Goal: Information Seeking & Learning: Learn about a topic

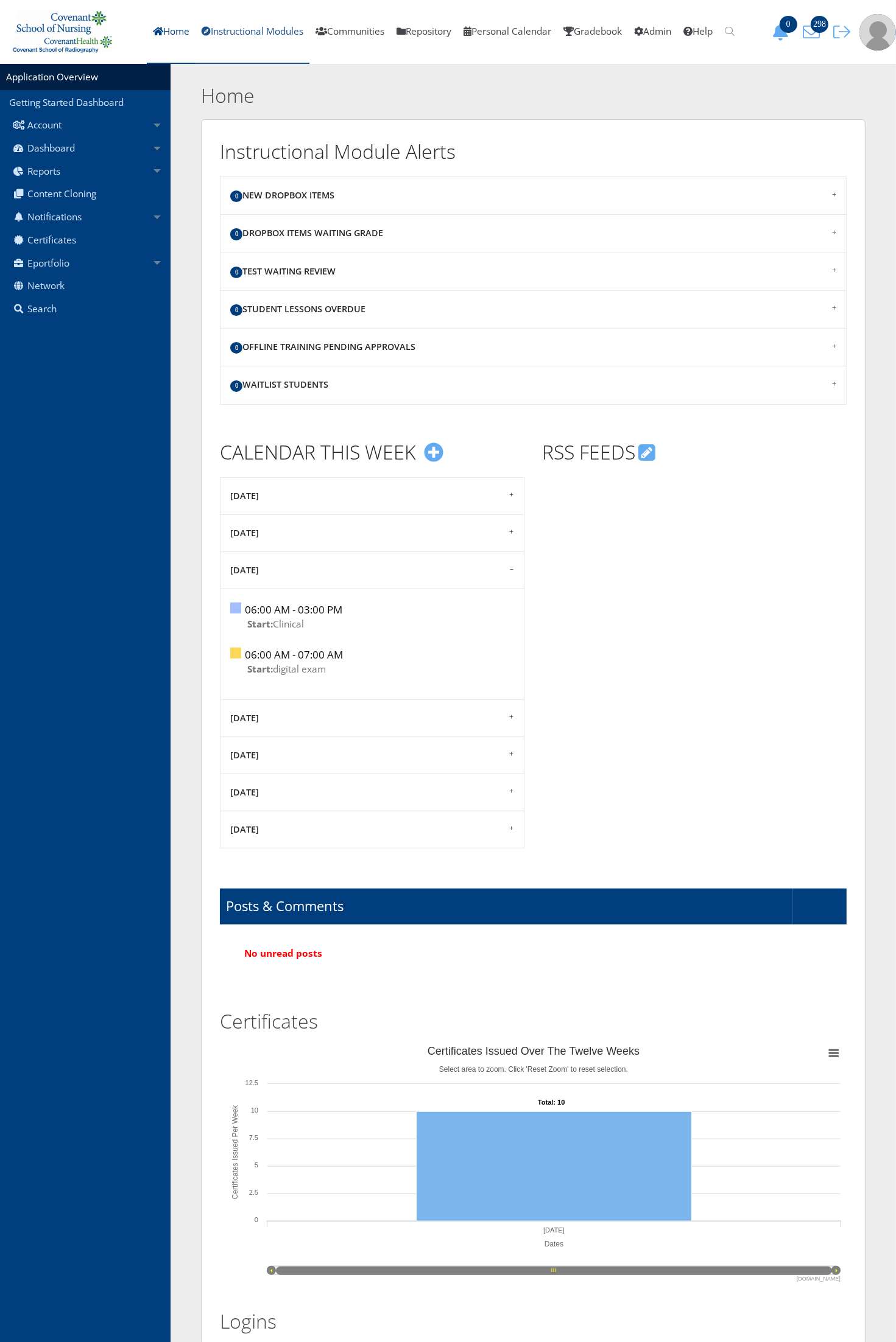
click at [248, 37] on link "Instructional Modules" at bounding box center [253, 32] width 114 height 64
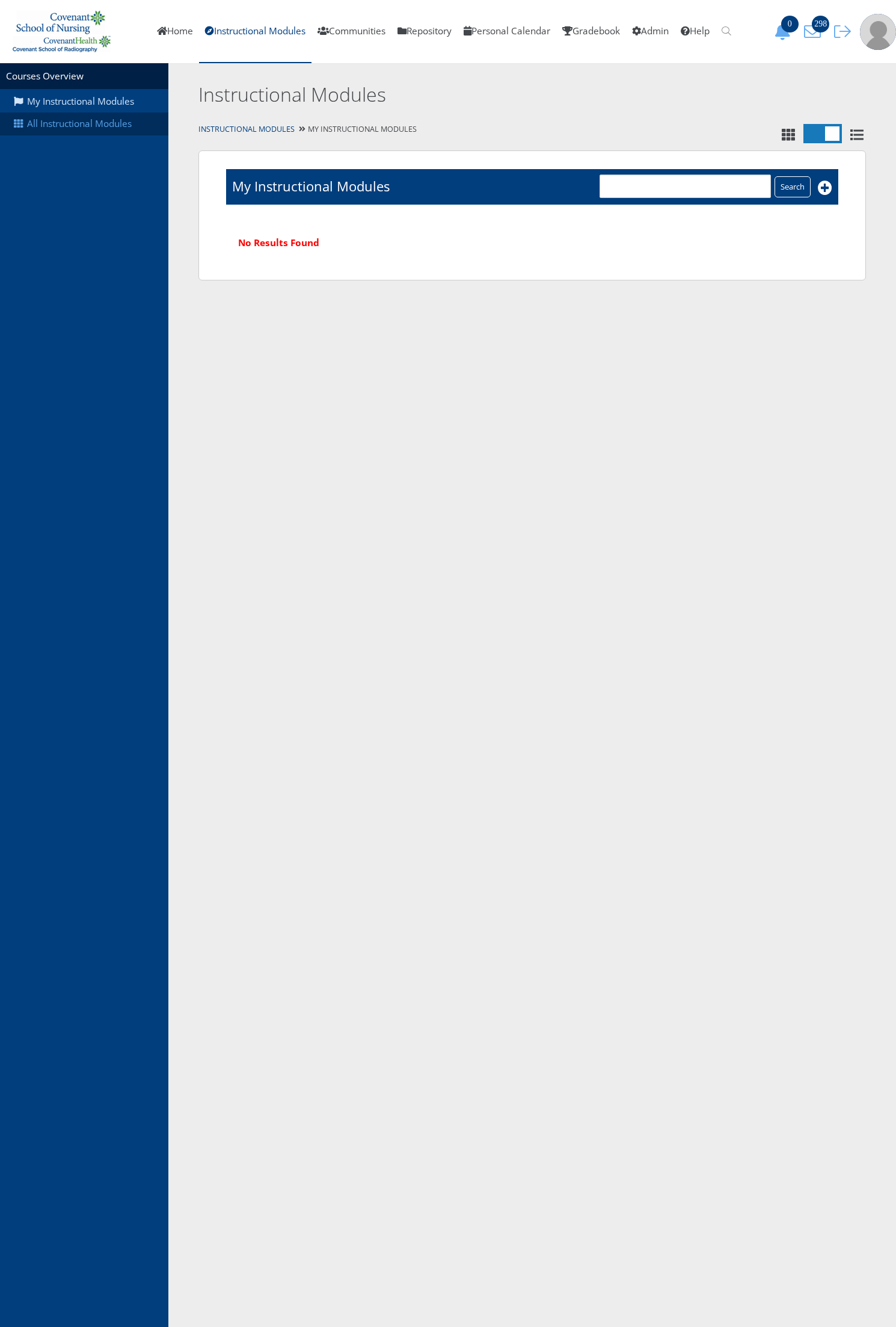
click at [126, 131] on link "All Instructional Modules" at bounding box center [84, 124] width 168 height 23
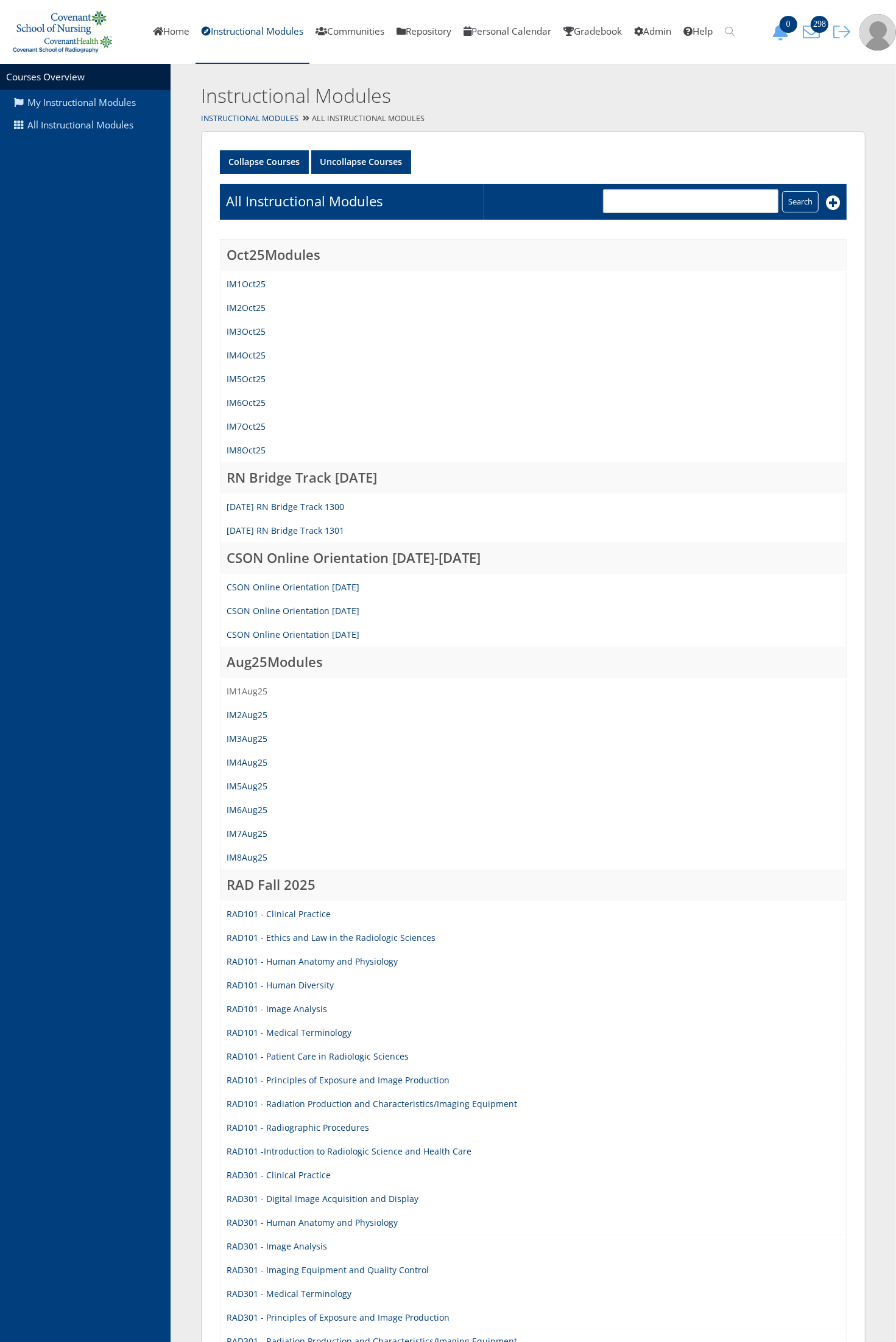
click at [254, 689] on link "IM1Aug25" at bounding box center [247, 691] width 41 height 12
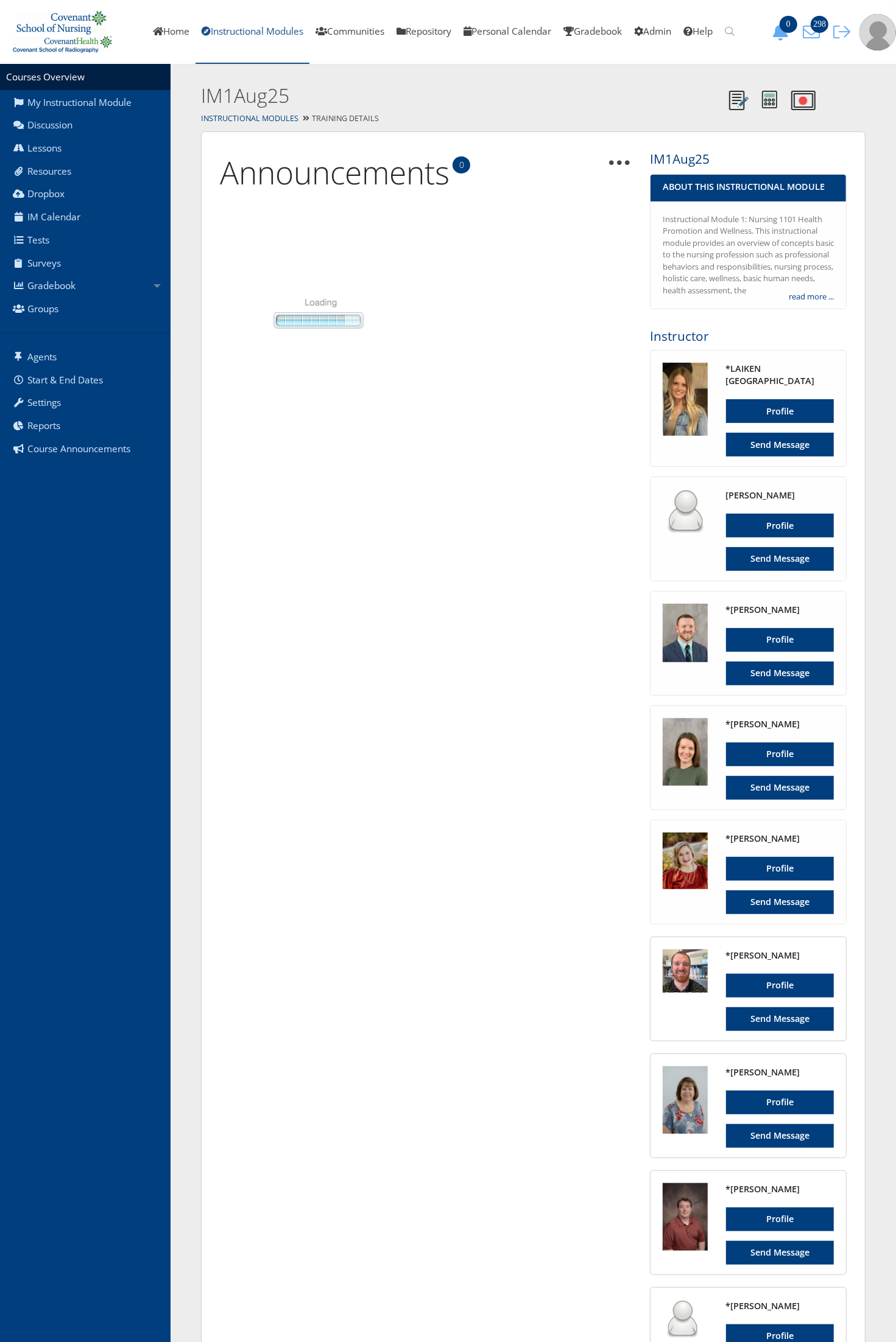
click at [229, 40] on link "Instructional Modules" at bounding box center [253, 32] width 114 height 64
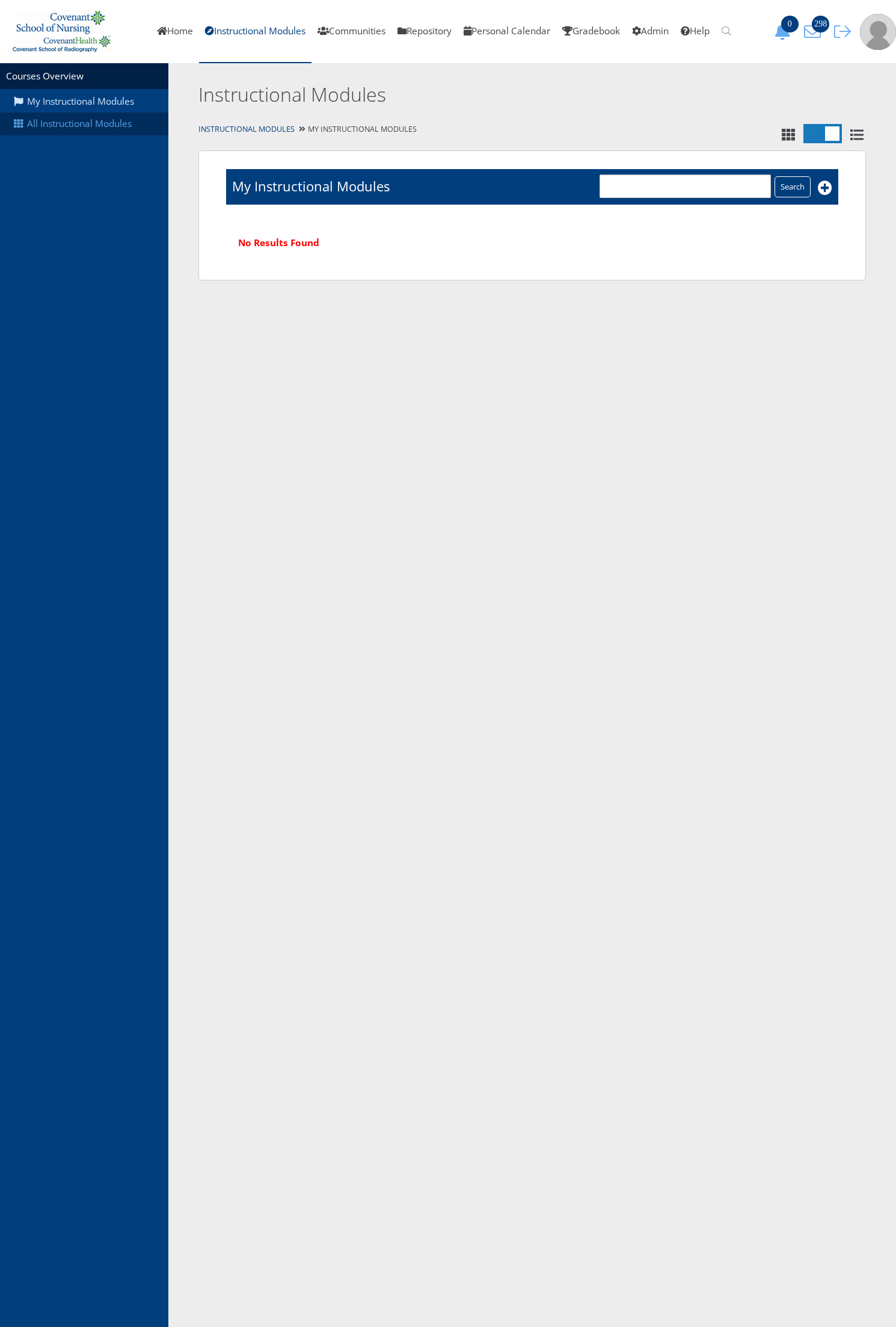
click at [120, 127] on link "All Instructional Modules" at bounding box center [84, 124] width 168 height 23
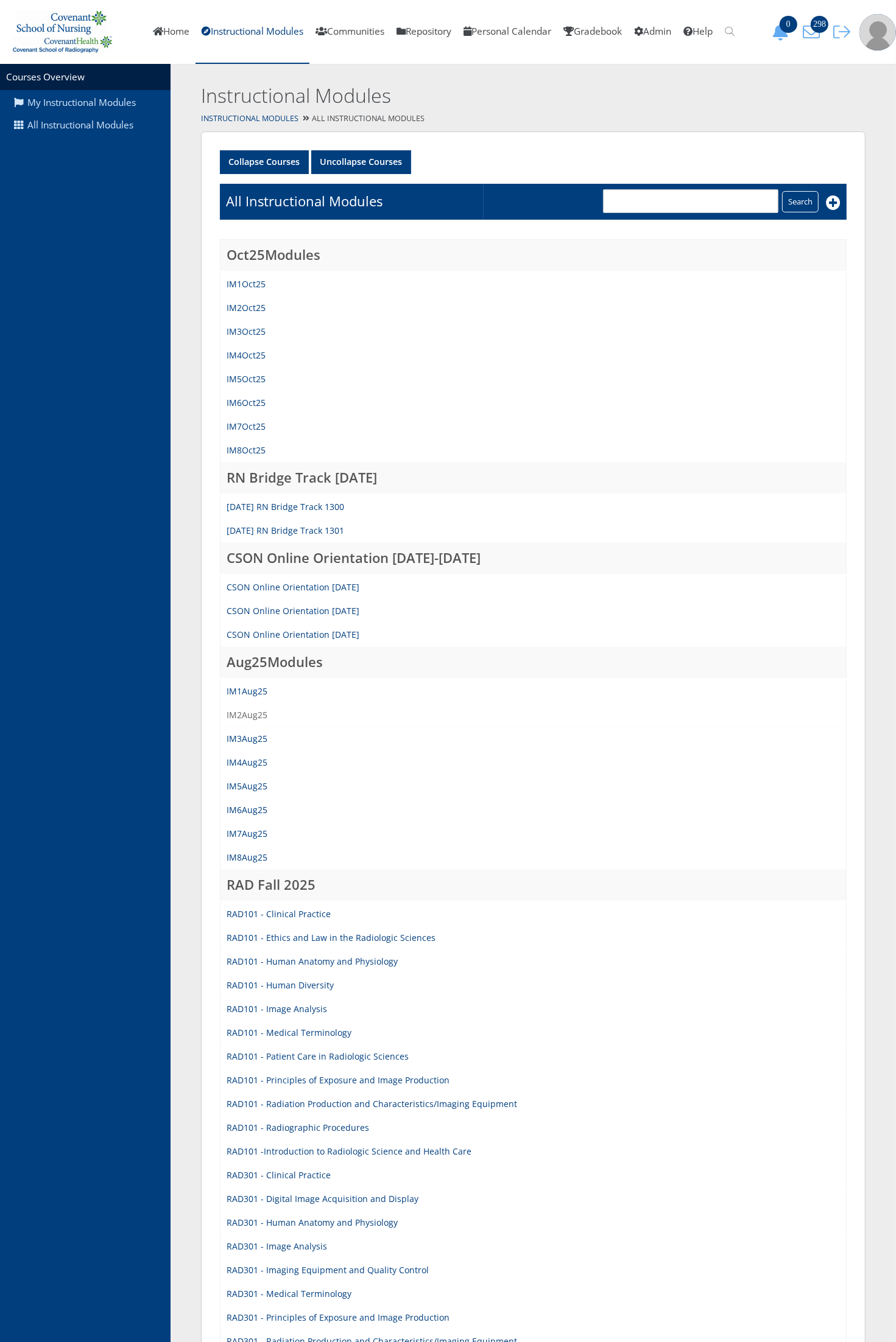
click at [247, 713] on link "IM2Aug25" at bounding box center [247, 715] width 41 height 12
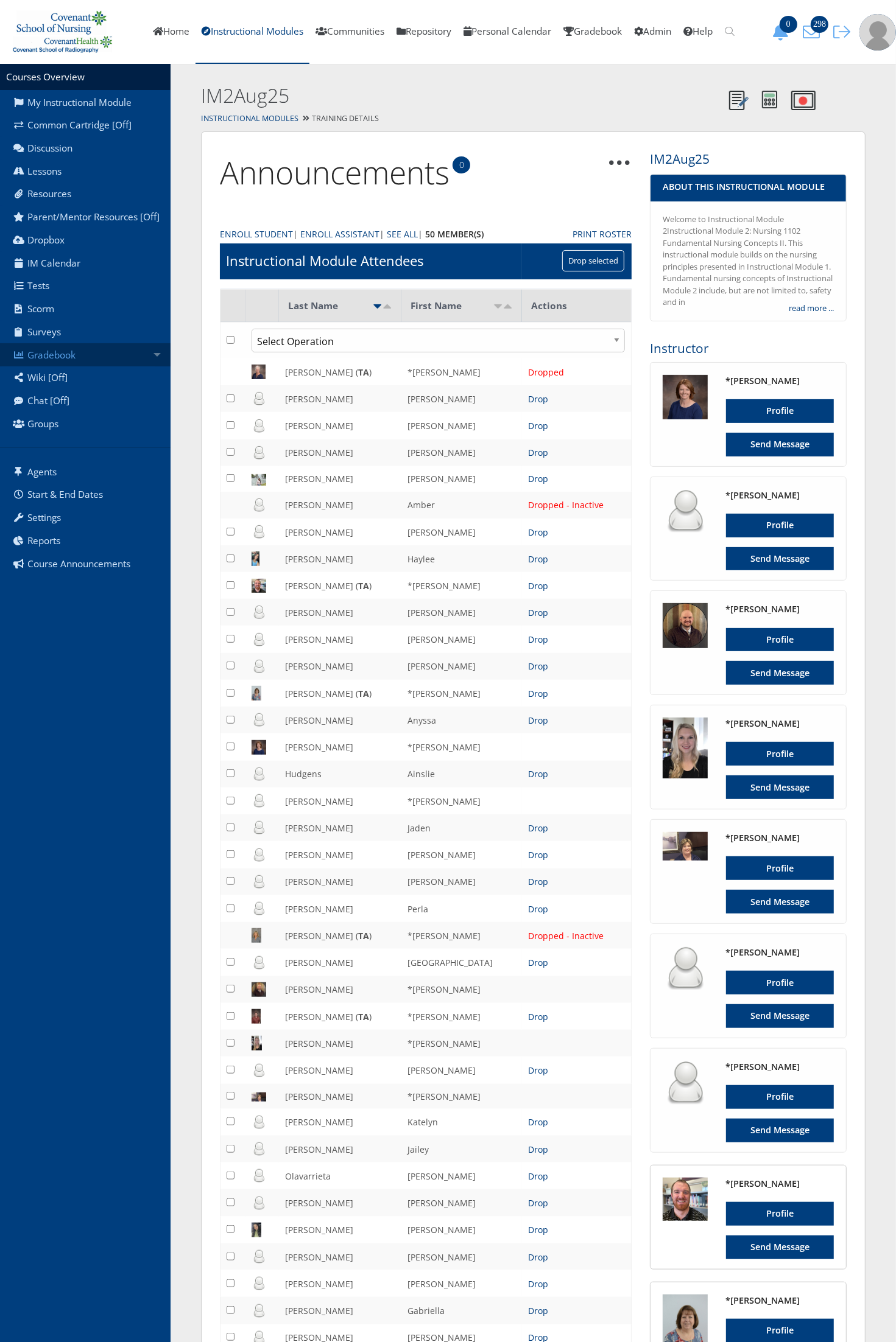
click at [87, 364] on link "Gradebook" at bounding box center [85, 355] width 170 height 23
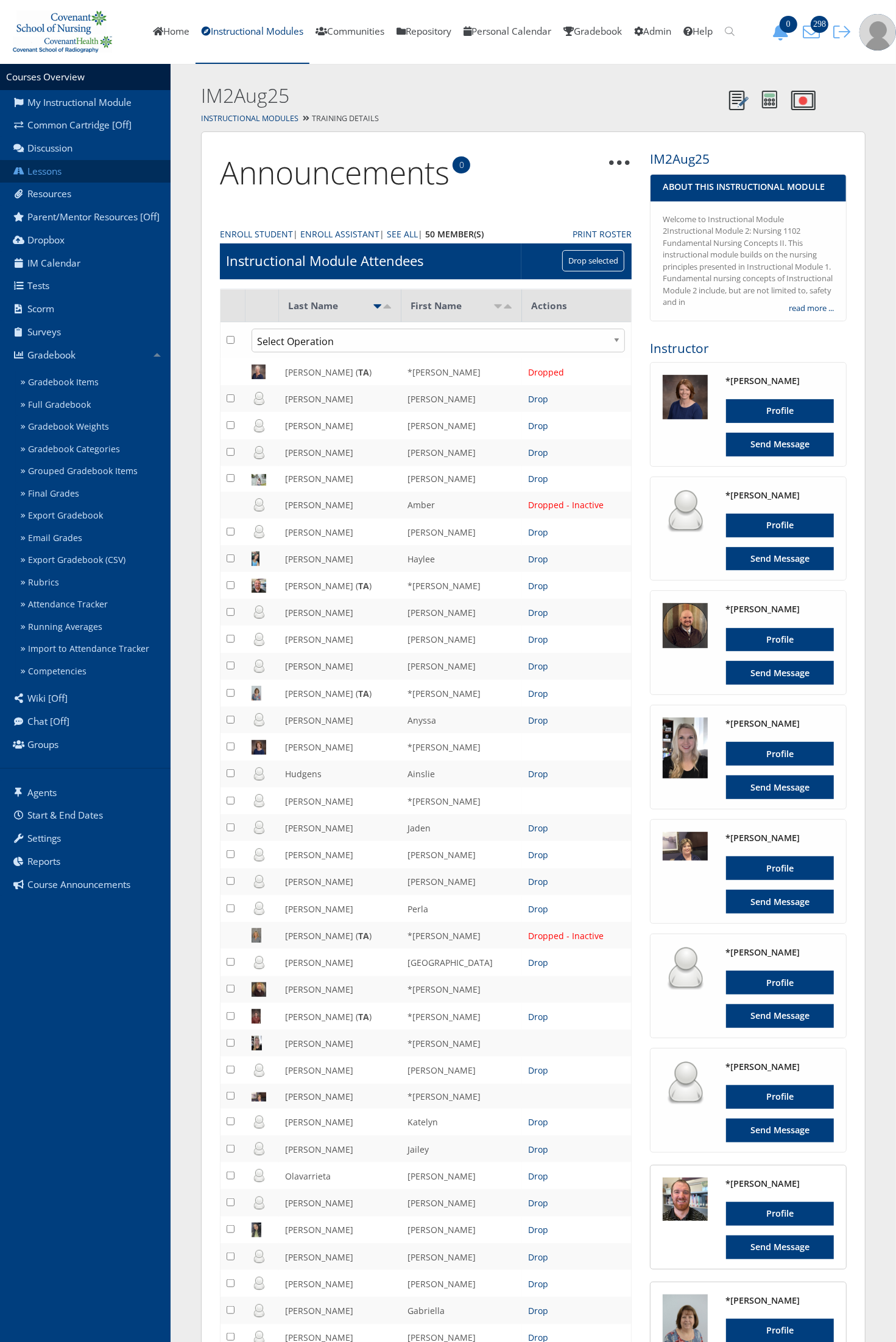
click at [79, 168] on link "Lessons" at bounding box center [85, 171] width 170 height 23
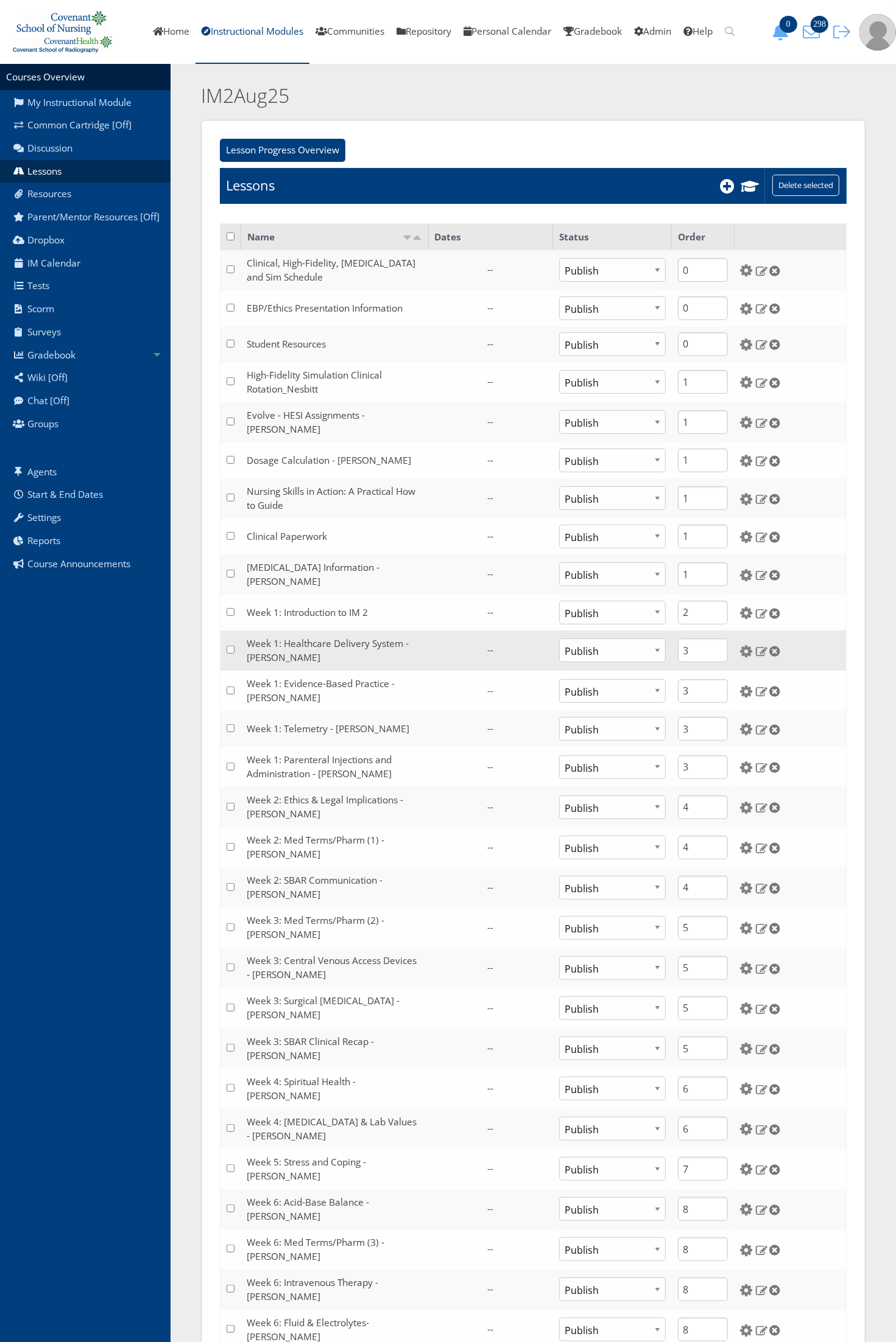
click at [341, 644] on td "Week 1: Healthcare Delivery System - [PERSON_NAME]" at bounding box center [335, 651] width 188 height 41
click at [334, 638] on link "Week 1: Healthcare Delivery System - [PERSON_NAME]" at bounding box center [327, 651] width 162 height 27
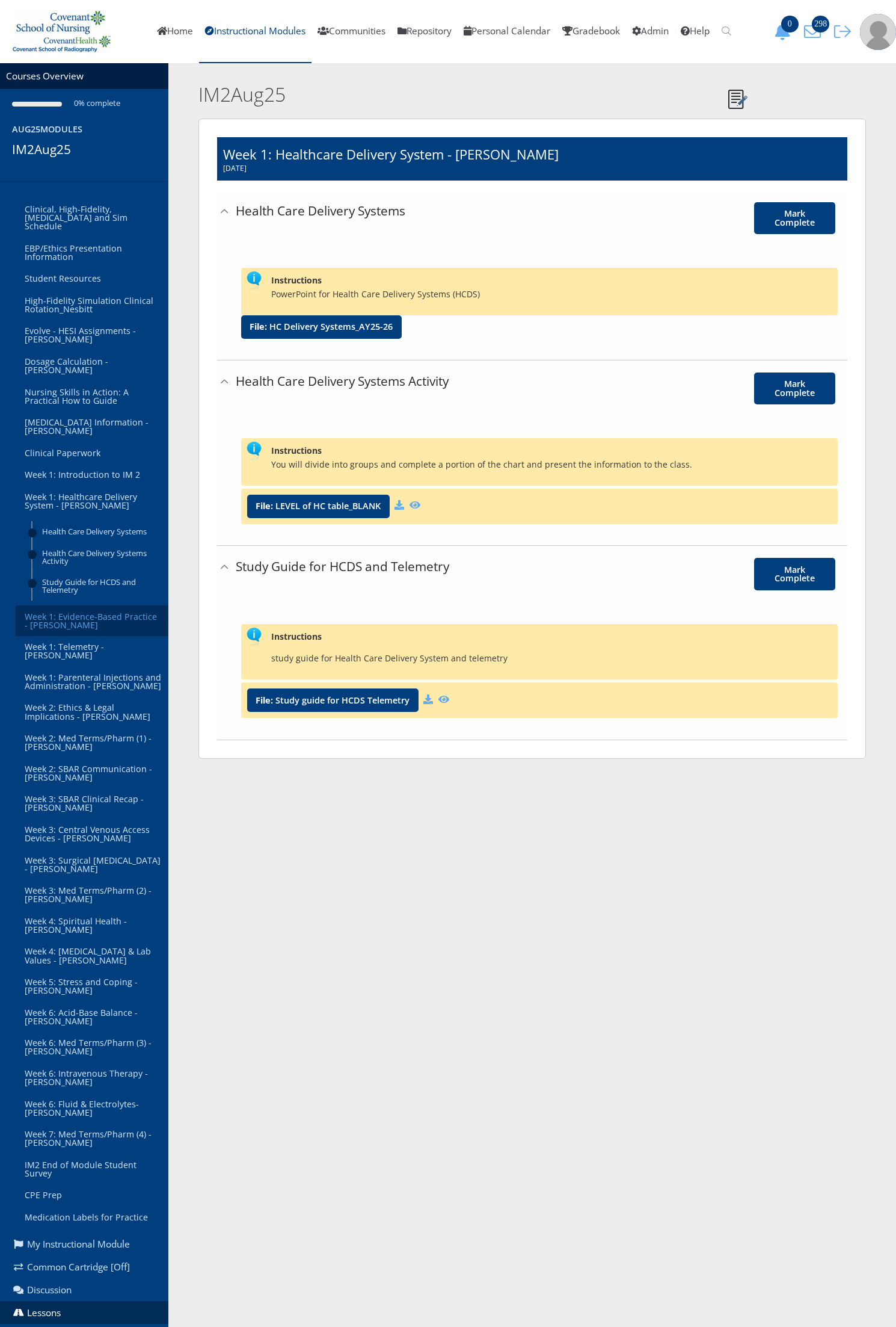
click at [48, 612] on link "Week 1: Evidence-Based Practice - [PERSON_NAME]" at bounding box center [92, 621] width 153 height 31
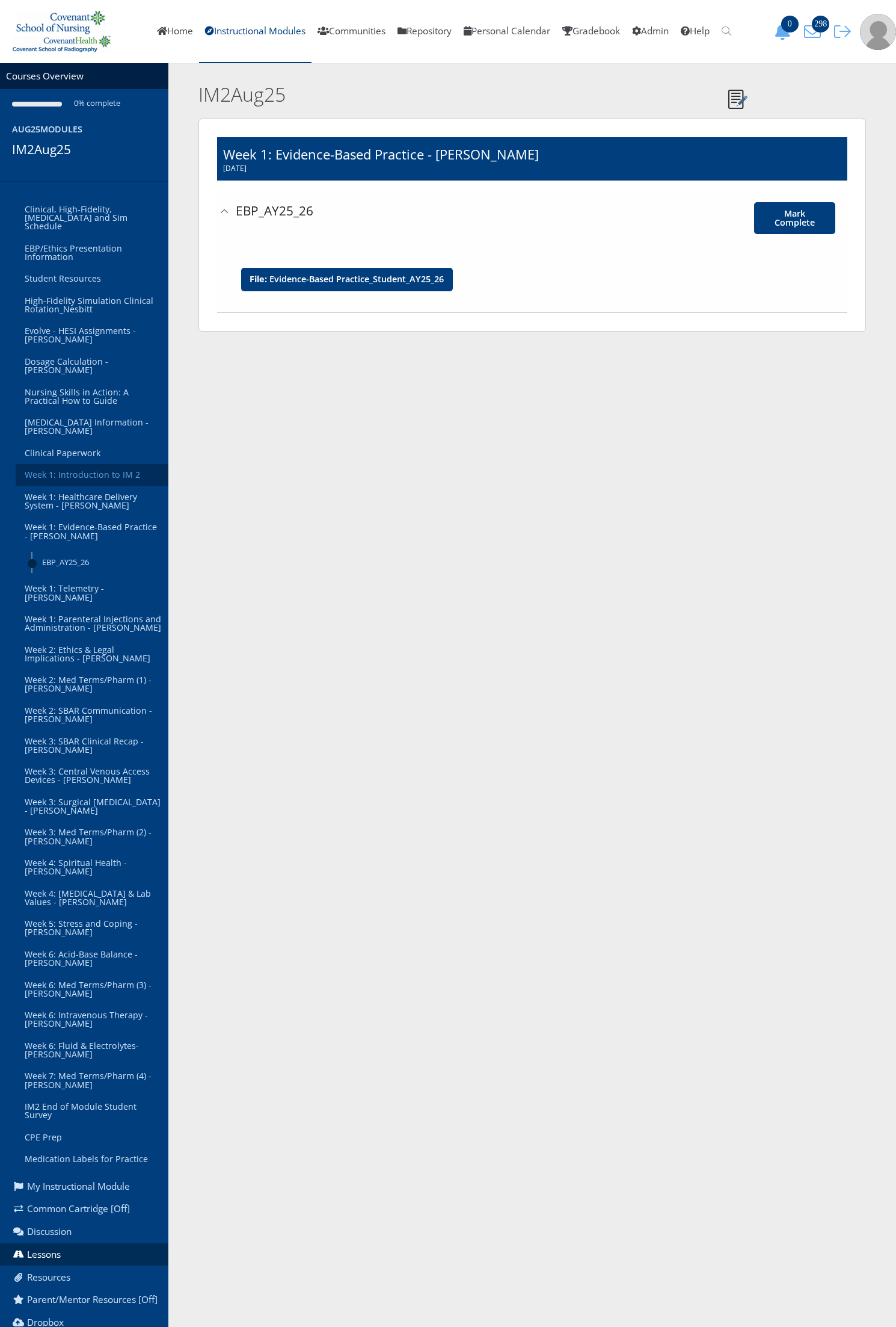
click at [71, 464] on link "Week 1: Introduction to IM 2" at bounding box center [92, 475] width 153 height 22
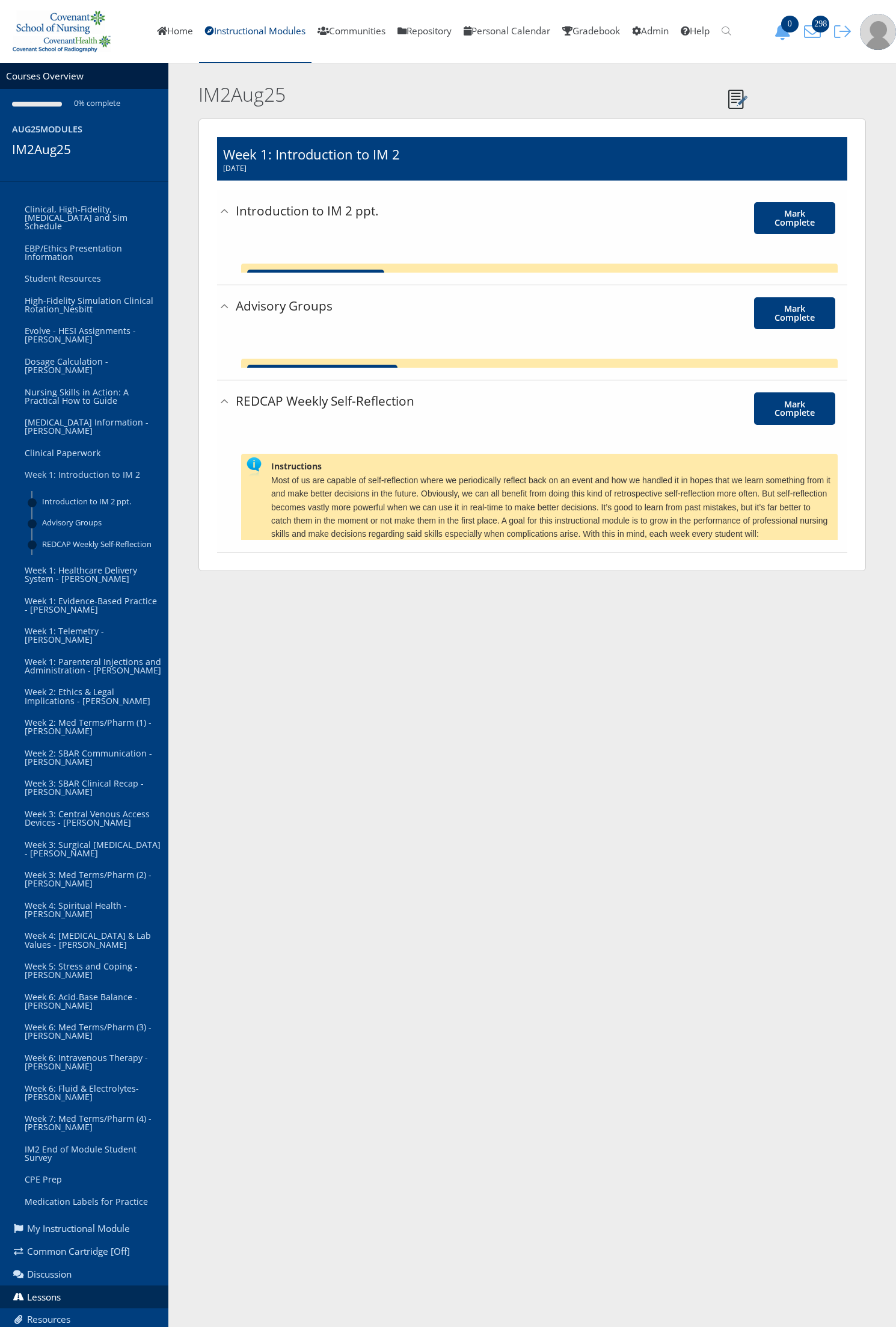
click at [116, 462] on body "You are previewing v9, to return to v8 please close this tab. Changes here will…" at bounding box center [448, 285] width 896 height 571
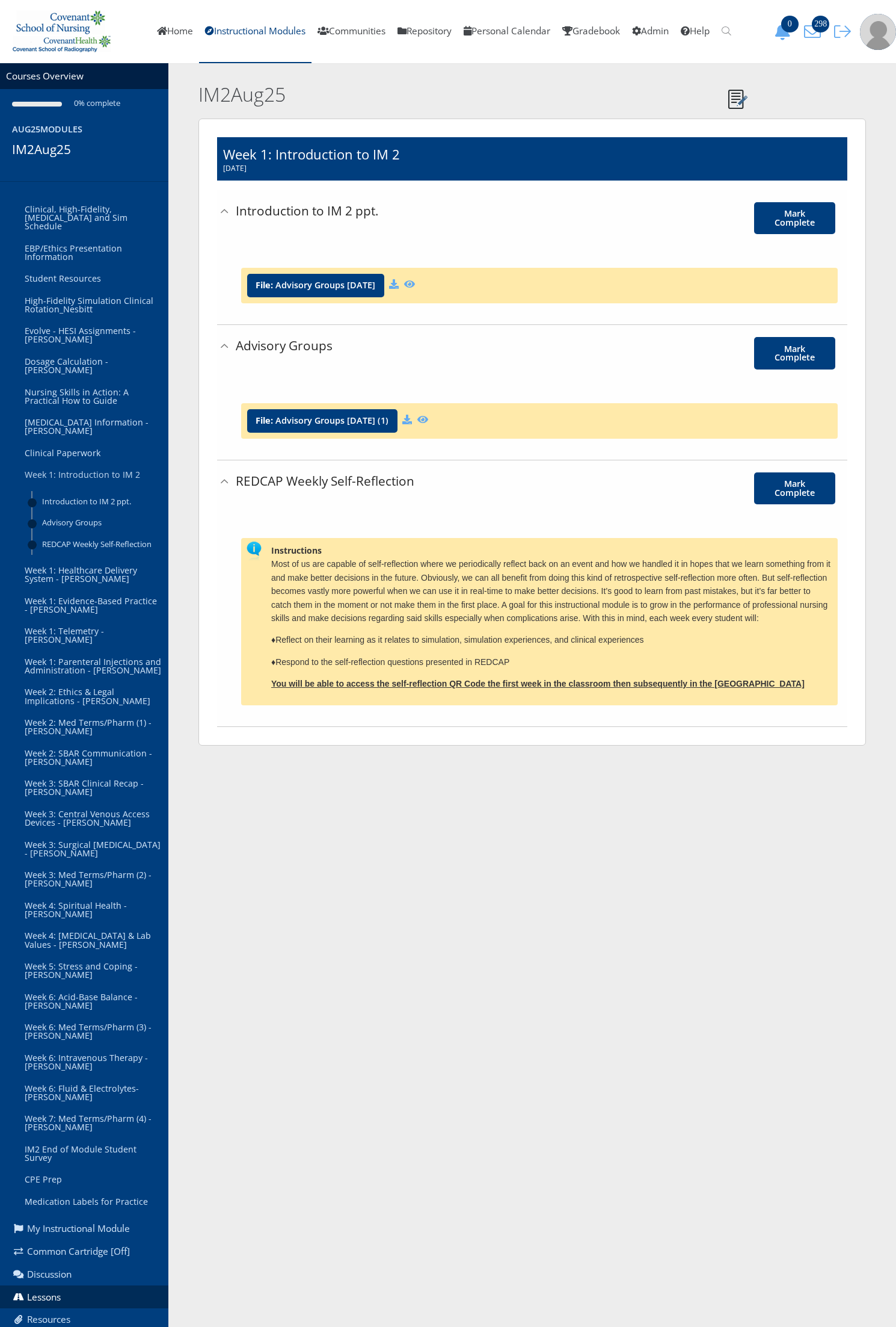
click at [116, 464] on link "Week 1: Introduction to IM 2" at bounding box center [92, 475] width 153 height 22
click at [441, 689] on strong "You will be able to access the self-reflection QR Code the first week in the cl…" at bounding box center [538, 684] width 534 height 10
click at [211, 29] on link "Instructional Modules" at bounding box center [255, 32] width 113 height 63
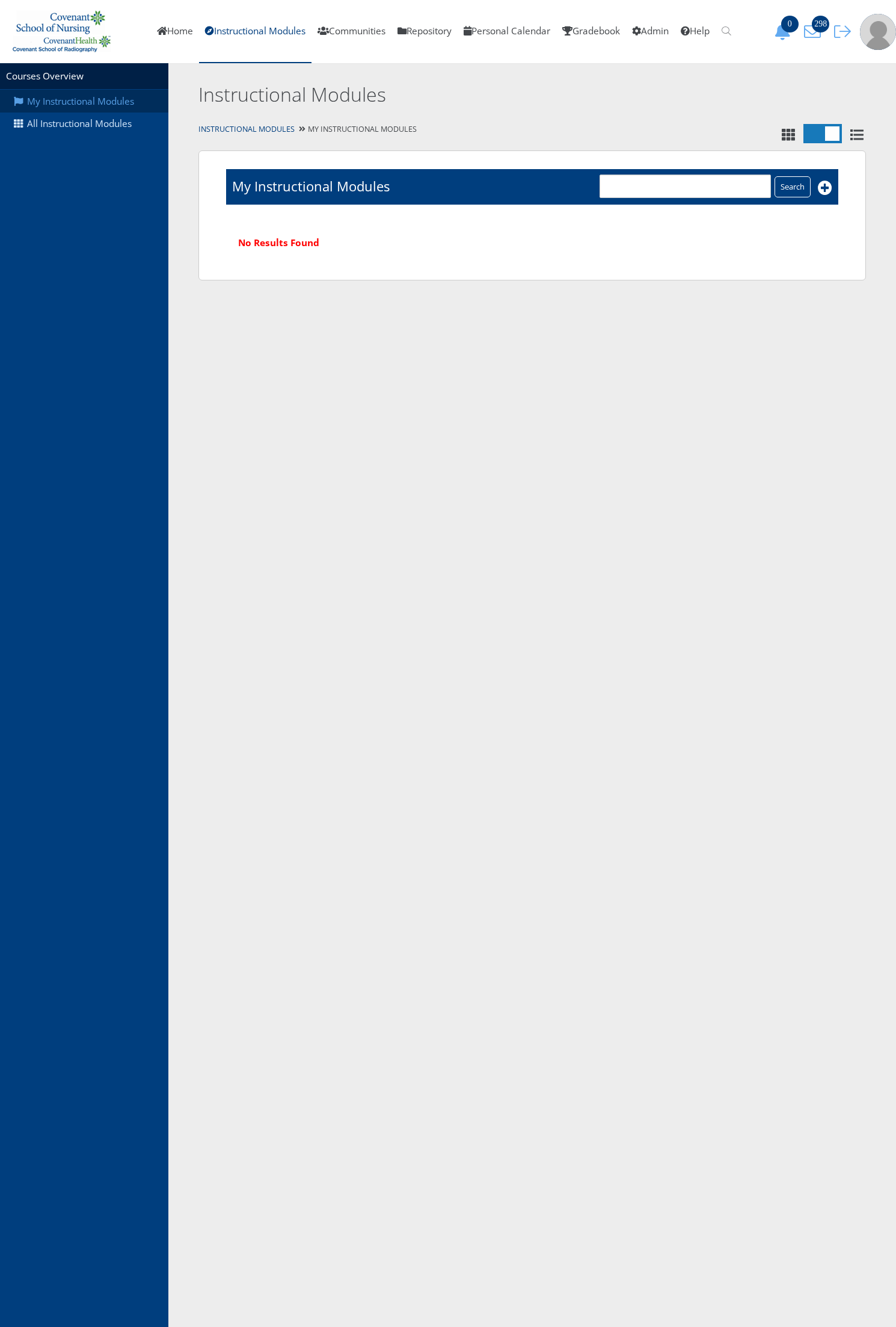
click at [94, 107] on link "My Instructional Modules" at bounding box center [84, 101] width 168 height 23
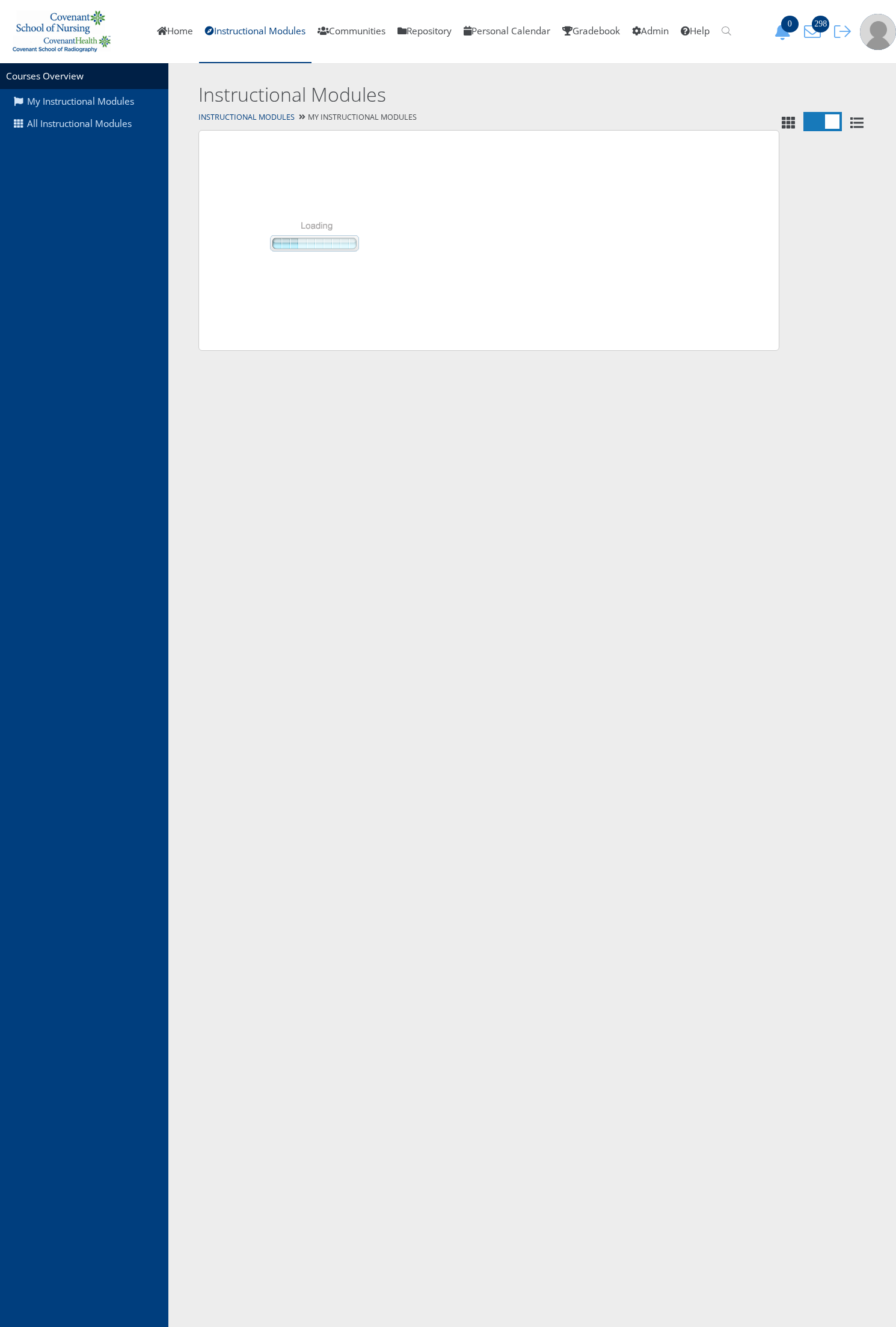
click at [94, 132] on link "All Instructional Modules" at bounding box center [84, 124] width 168 height 23
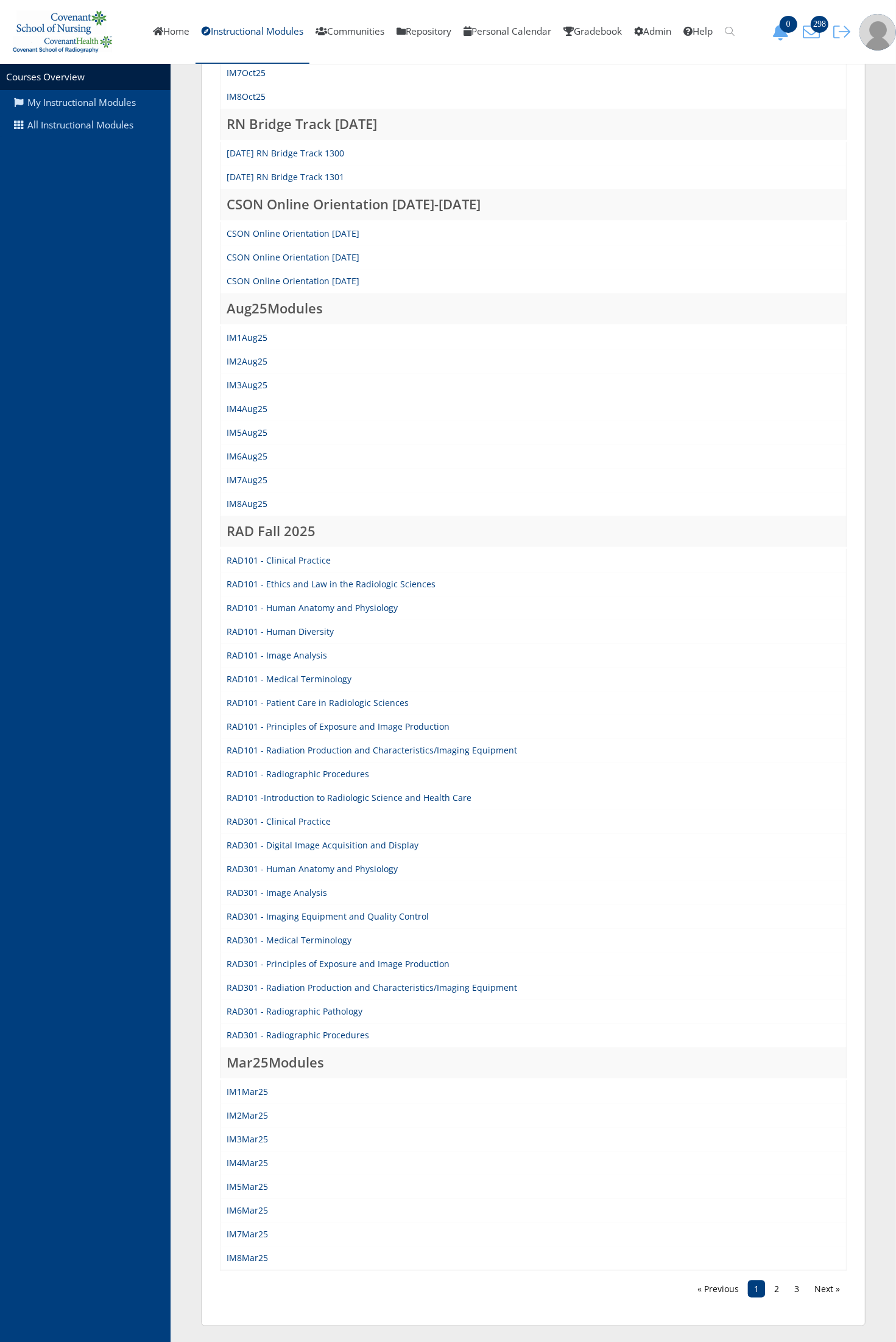
scroll to position [354, 0]
click at [257, 1112] on link "IM2Mar25" at bounding box center [247, 1116] width 42 height 12
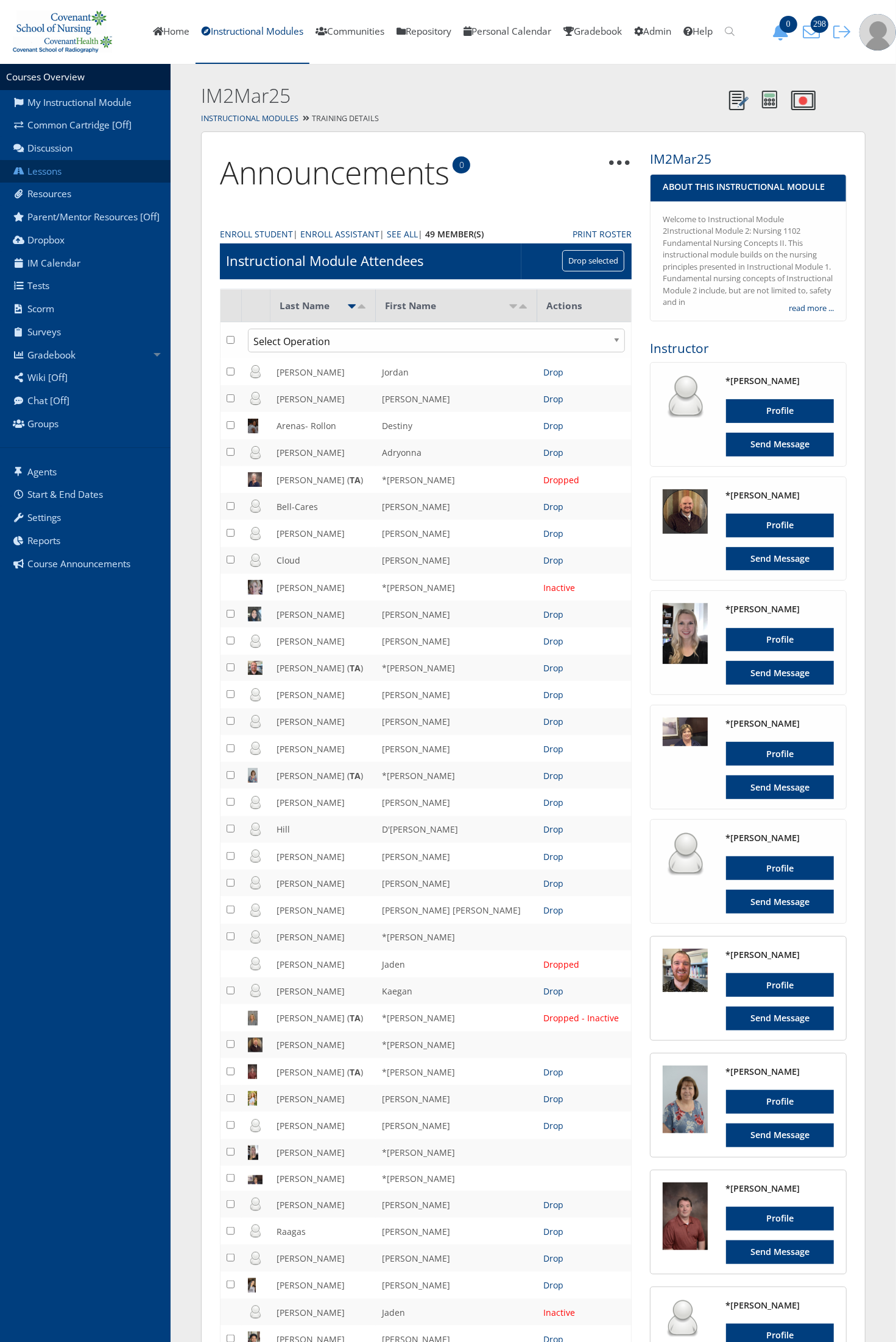
click at [70, 168] on link "Lessons" at bounding box center [85, 171] width 170 height 23
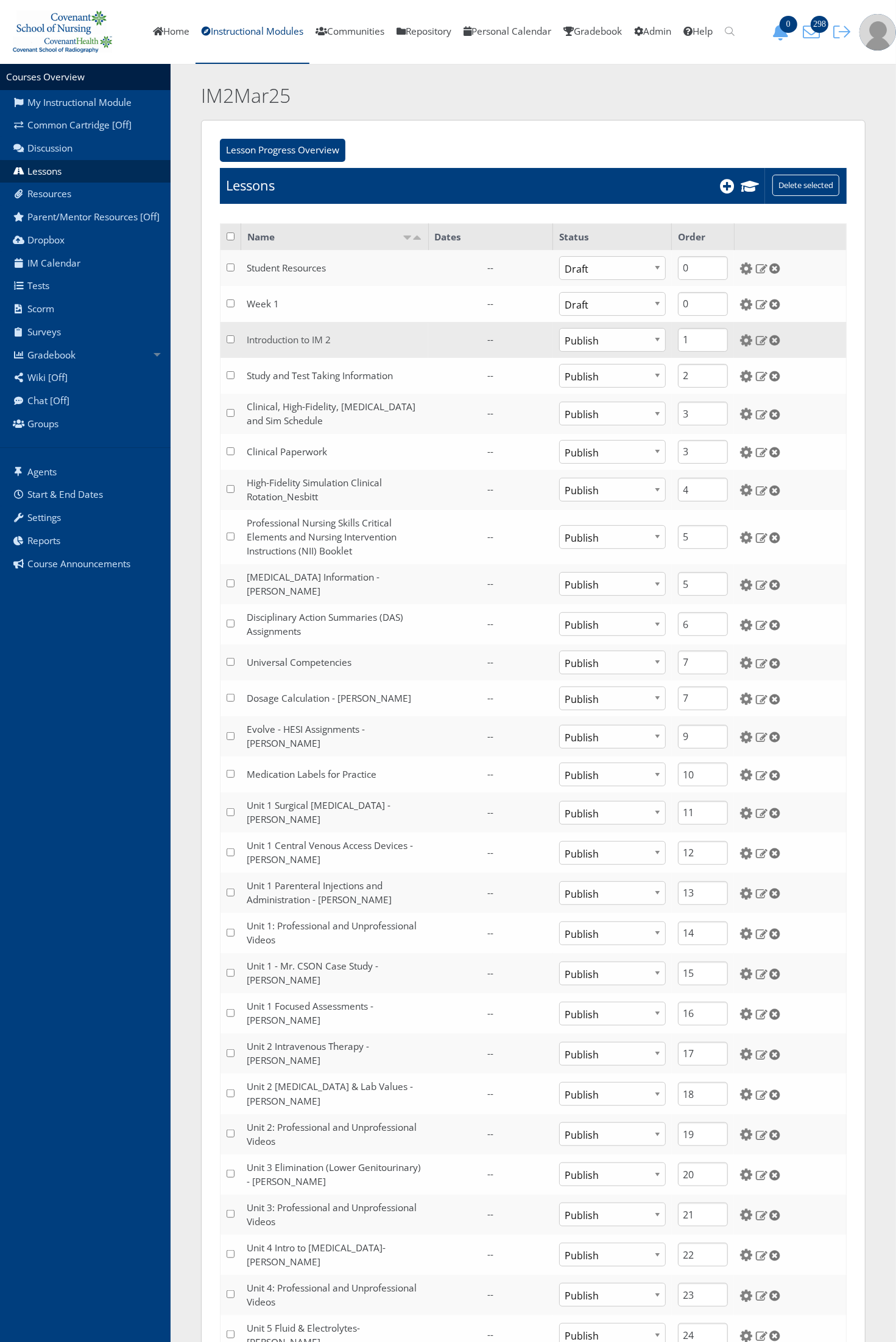
click at [275, 341] on link "Introduction to IM 2" at bounding box center [288, 340] width 84 height 13
